Goal: Task Accomplishment & Management: Manage account settings

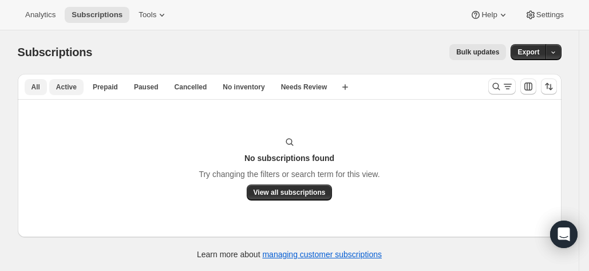
click at [73, 89] on span "Active" at bounding box center [66, 86] width 21 height 9
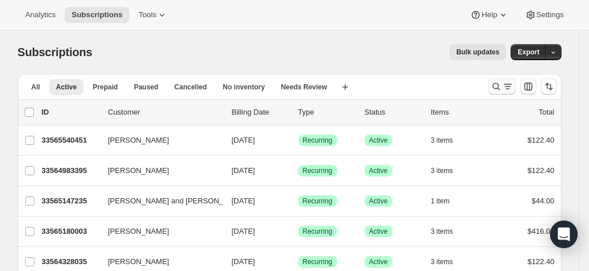
click at [508, 88] on icon "Search and filter results" at bounding box center [507, 86] width 11 height 11
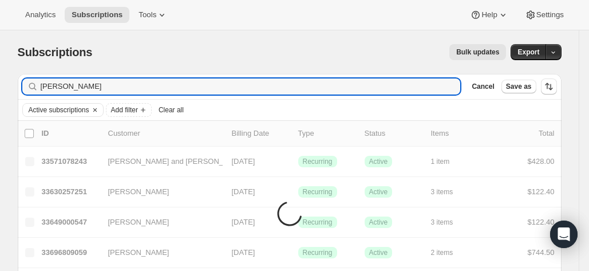
type input "[PERSON_NAME]"
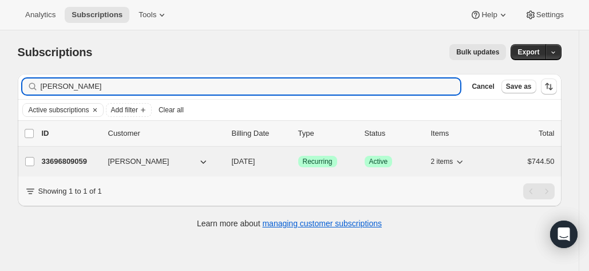
click at [81, 163] on p "33696809059" at bounding box center [70, 161] width 57 height 11
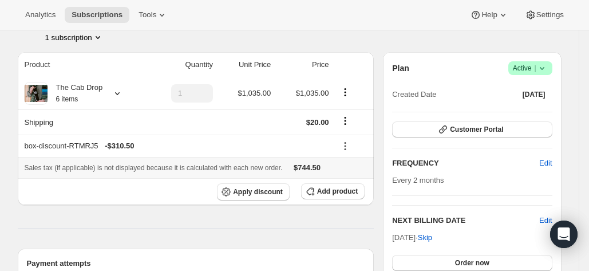
scroll to position [87, 0]
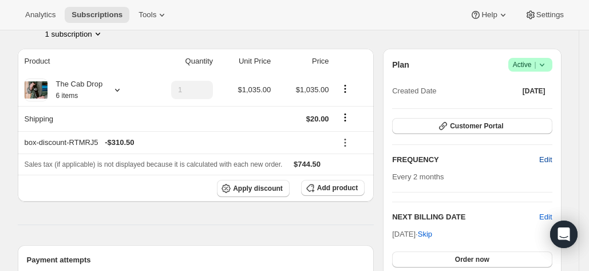
click at [547, 165] on button "Edit" at bounding box center [545, 160] width 26 height 18
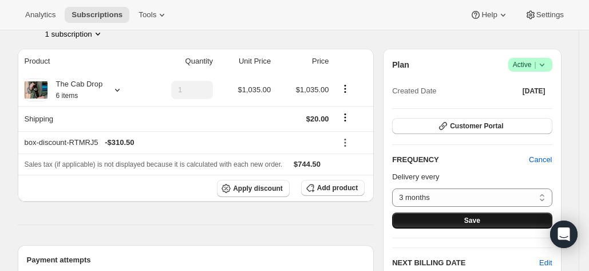
click at [516, 217] on button "Save" at bounding box center [472, 220] width 160 height 16
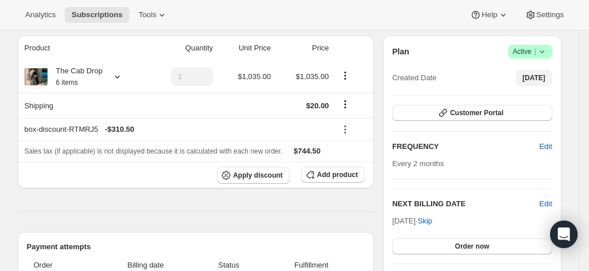
scroll to position [165, 0]
click at [545, 142] on span "Edit" at bounding box center [545, 145] width 13 height 11
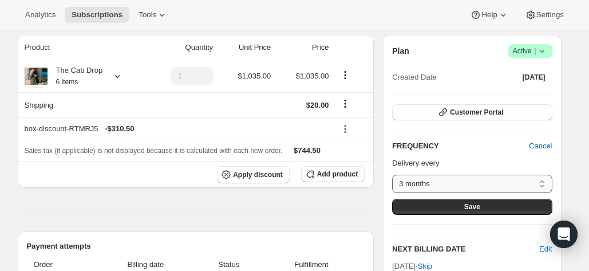
click at [500, 175] on select "3 months Custom..." at bounding box center [472, 184] width 160 height 18
select select "custom"
click at [395, 175] on select "3 months Custom..." at bounding box center [472, 184] width 160 height 18
select select "MONTH"
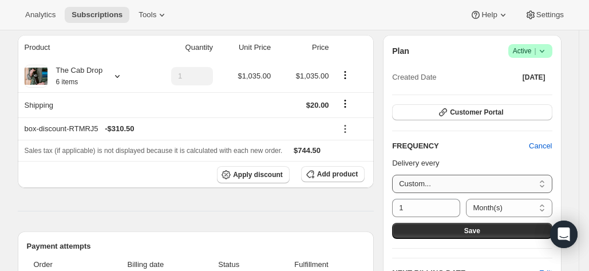
click at [513, 188] on select "3 months Custom..." at bounding box center [472, 184] width 160 height 18
select select "MONTH#2"
click at [395, 175] on select "3 months Custom..." at bounding box center [472, 184] width 160 height 18
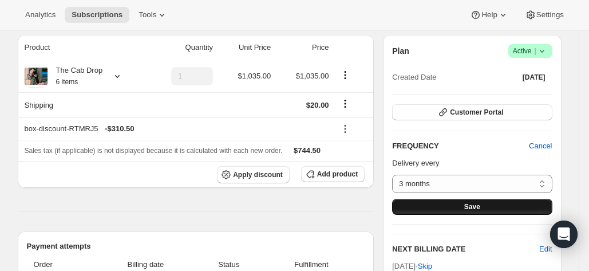
click at [497, 206] on button "Save" at bounding box center [472, 207] width 160 height 16
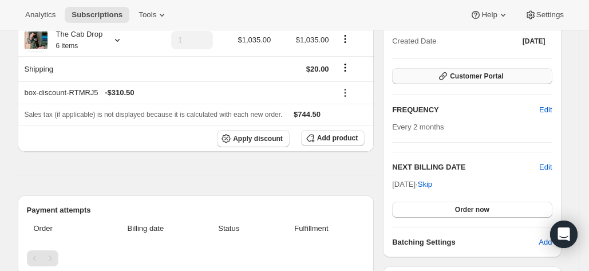
scroll to position [272, 0]
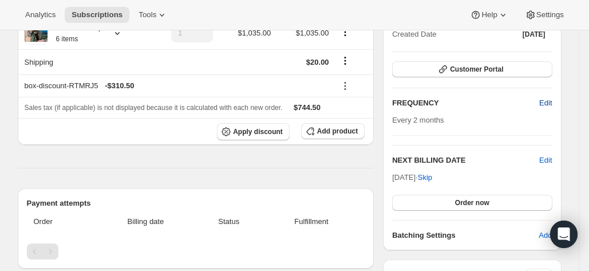
click at [552, 101] on span "Edit" at bounding box center [545, 102] width 13 height 11
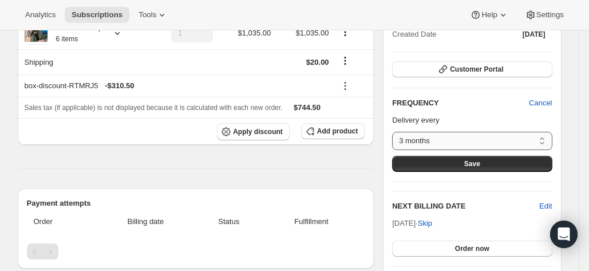
click at [481, 146] on select "3 months Custom..." at bounding box center [472, 141] width 160 height 18
select select "custom"
click at [395, 132] on select "3 months Custom..." at bounding box center [472, 141] width 160 height 18
select select "MONTH"
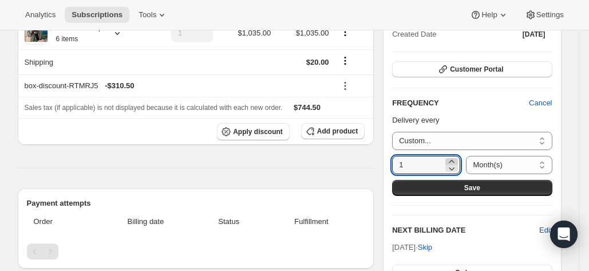
click at [450, 156] on icon at bounding box center [451, 161] width 11 height 11
click at [453, 167] on icon at bounding box center [452, 168] width 6 height 3
type input "3"
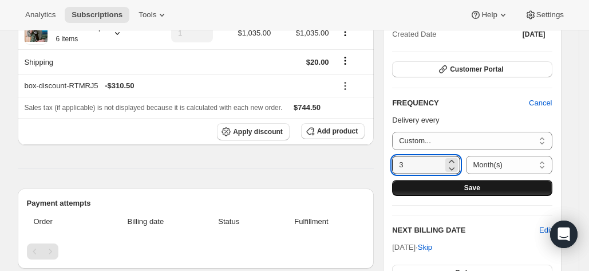
click at [450, 180] on button "Save" at bounding box center [472, 188] width 160 height 16
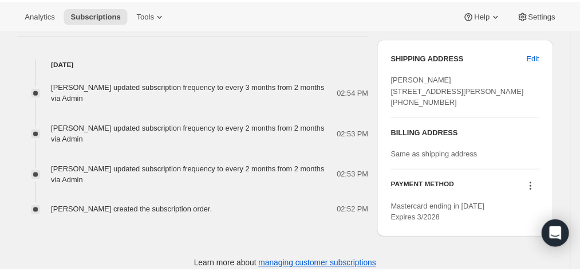
scroll to position [659, 0]
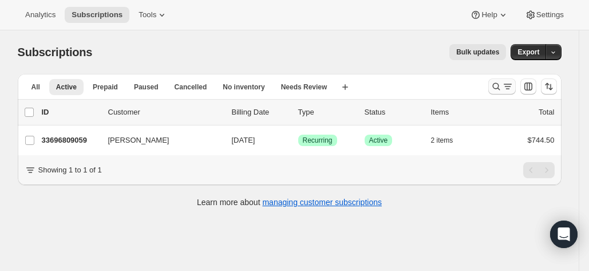
click at [495, 78] on button "Search and filter results" at bounding box center [501, 86] width 27 height 16
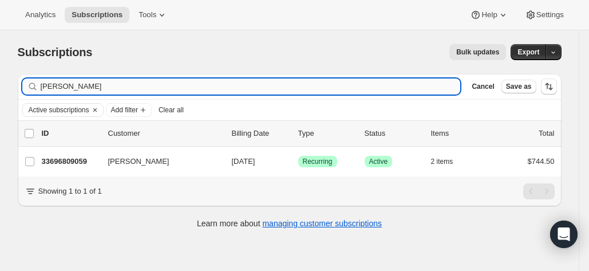
click at [216, 91] on input "[PERSON_NAME]" at bounding box center [251, 86] width 420 height 16
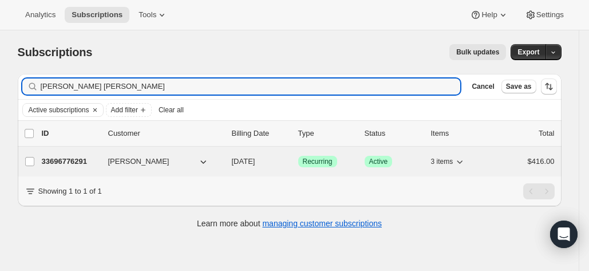
type input "tom ben"
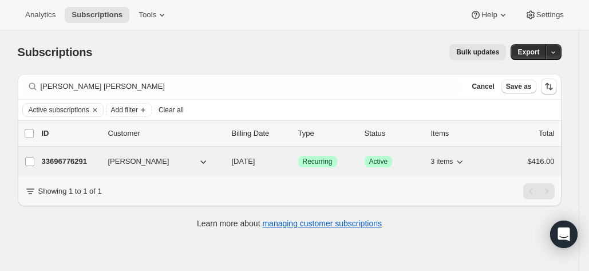
click at [77, 163] on p "33696776291" at bounding box center [70, 161] width 57 height 11
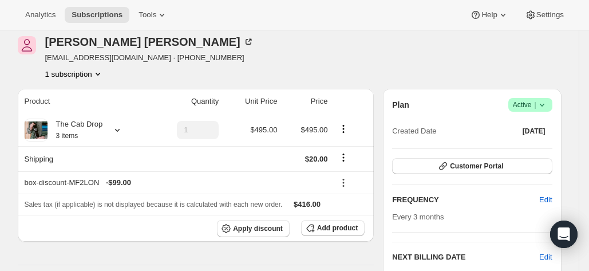
scroll to position [48, 0]
click at [477, 164] on span "Customer Portal" at bounding box center [476, 165] width 53 height 9
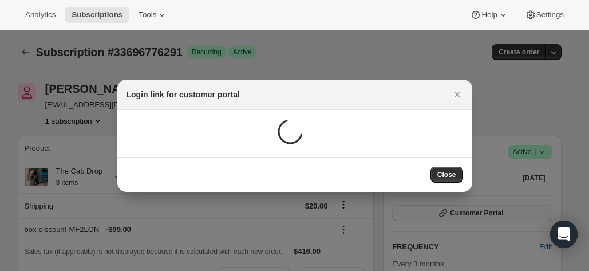
scroll to position [0, 0]
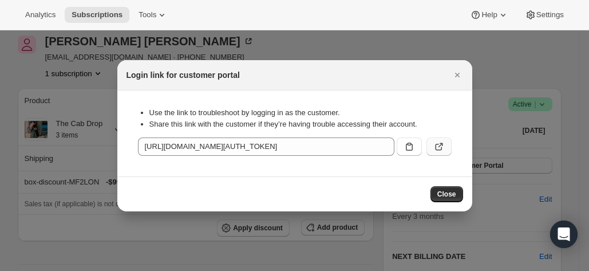
click at [441, 152] on icon ":rcf:" at bounding box center [438, 146] width 11 height 11
click at [453, 73] on icon "Close" at bounding box center [457, 74] width 11 height 11
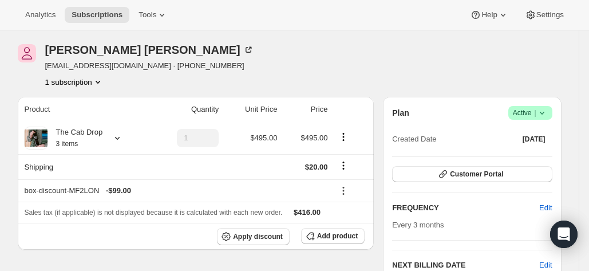
scroll to position [27, 0]
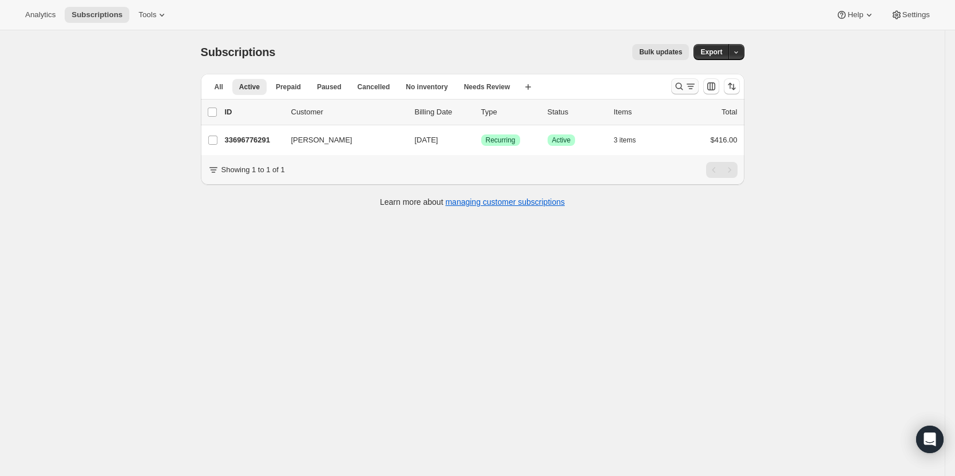
click at [693, 86] on icon "Search and filter results" at bounding box center [690, 86] width 11 height 11
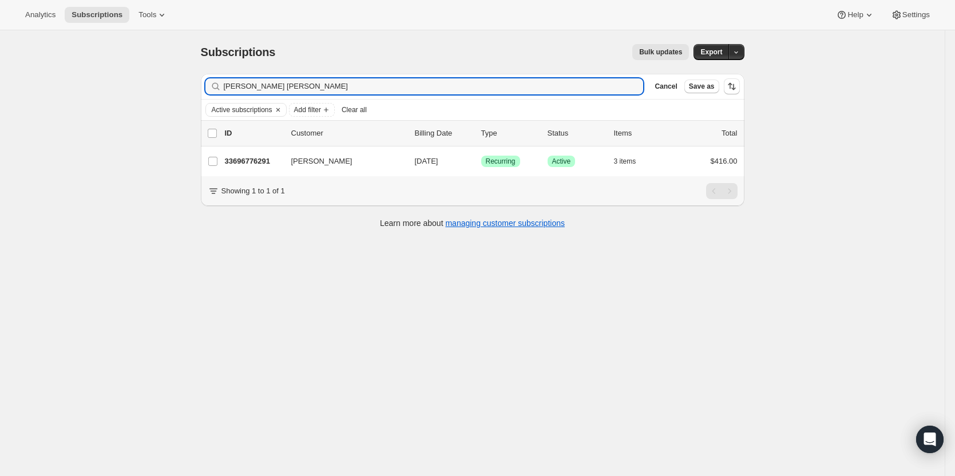
drag, startPoint x: 263, startPoint y: 85, endPoint x: 219, endPoint y: 81, distance: 44.8
click at [219, 81] on div "tom ben Clear" at bounding box center [424, 86] width 438 height 16
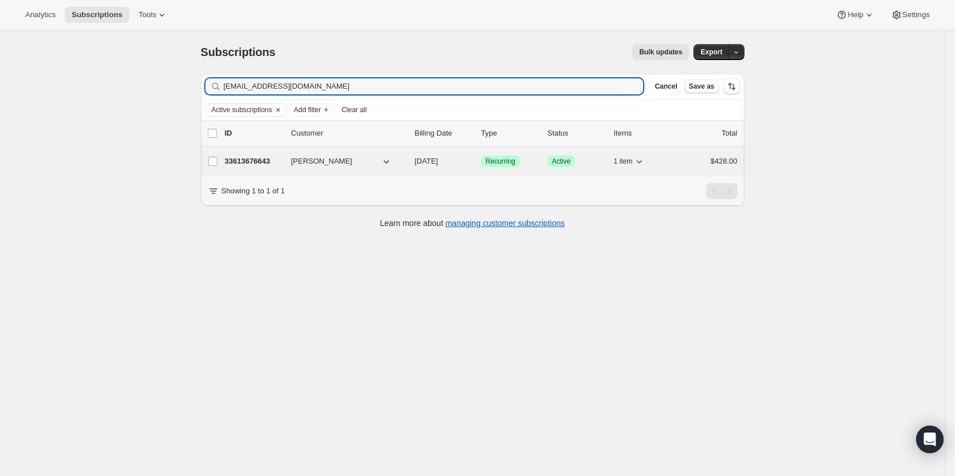
type input "lgallomac@gmail.com"
click at [246, 162] on p "33613676643" at bounding box center [253, 161] width 57 height 11
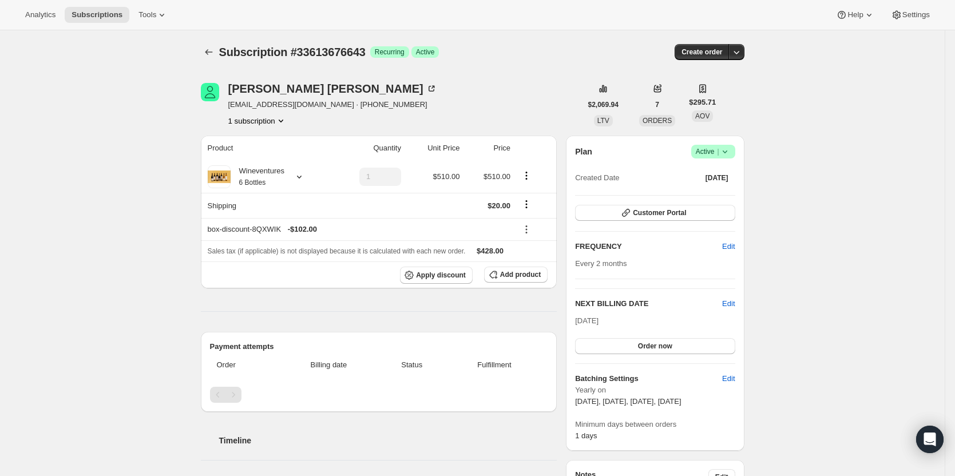
click at [729, 158] on span "Success Active |" at bounding box center [713, 152] width 44 height 14
click at [720, 188] on span "Cancel subscription" at bounding box center [716, 193] width 65 height 11
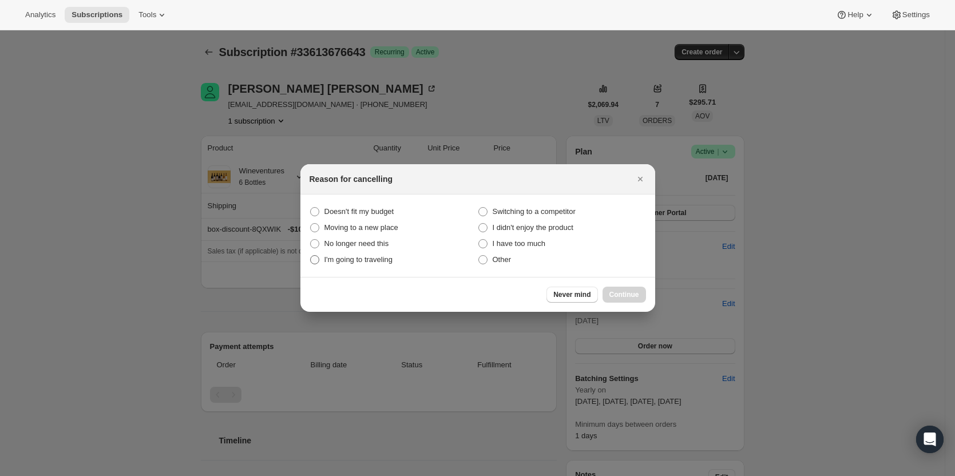
click at [369, 263] on span "I'm going to traveling" at bounding box center [358, 259] width 69 height 9
click at [311, 256] on traveling "I'm going to traveling" at bounding box center [310, 255] width 1 height 1
radio traveling "true"
click at [619, 293] on span "Continue" at bounding box center [625, 294] width 30 height 9
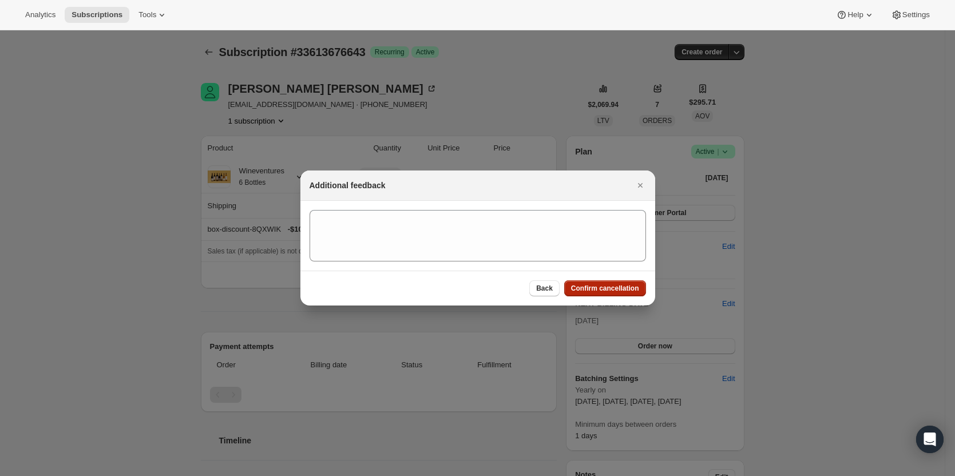
click at [616, 293] on button "Confirm cancellation" at bounding box center [605, 288] width 82 height 16
